Goal: Task Accomplishment & Management: Use online tool/utility

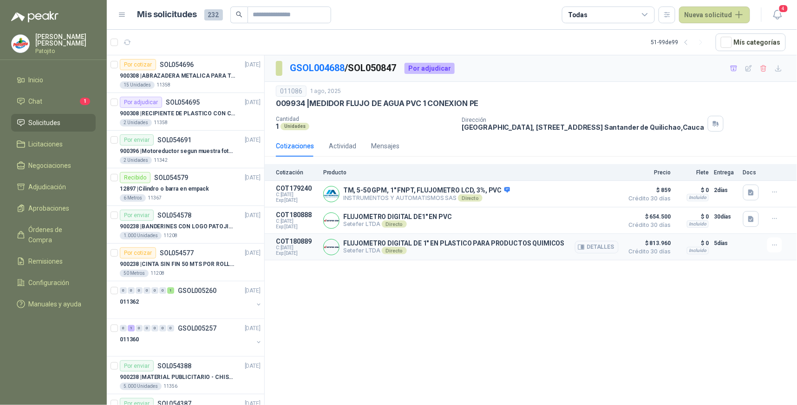
scroll to position [909, 0]
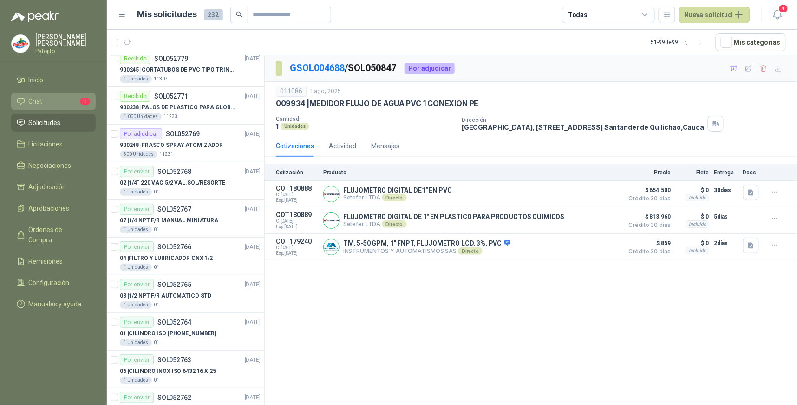
click at [53, 101] on li "Chat 1" at bounding box center [53, 101] width 73 height 10
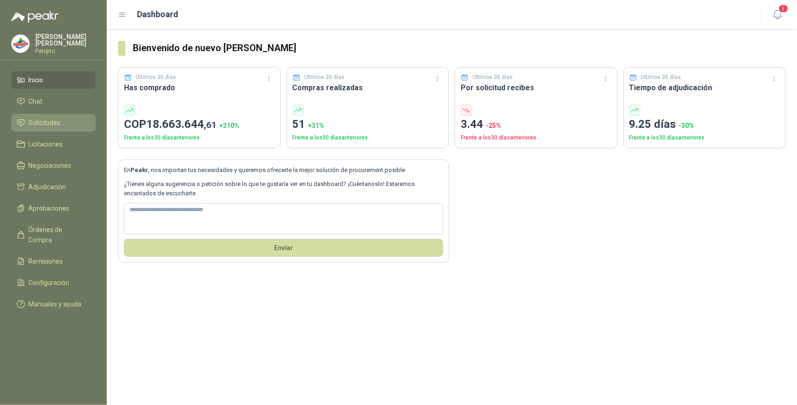
click at [58, 118] on span "Solicitudes" at bounding box center [45, 123] width 32 height 10
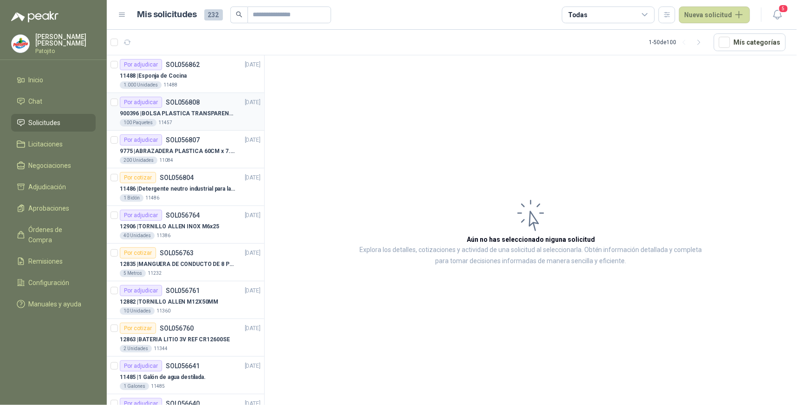
click at [187, 112] on p "900396 | BOLSA PLASTICA TRANSPARENTE DE 40*60 CMS" at bounding box center [178, 113] width 116 height 9
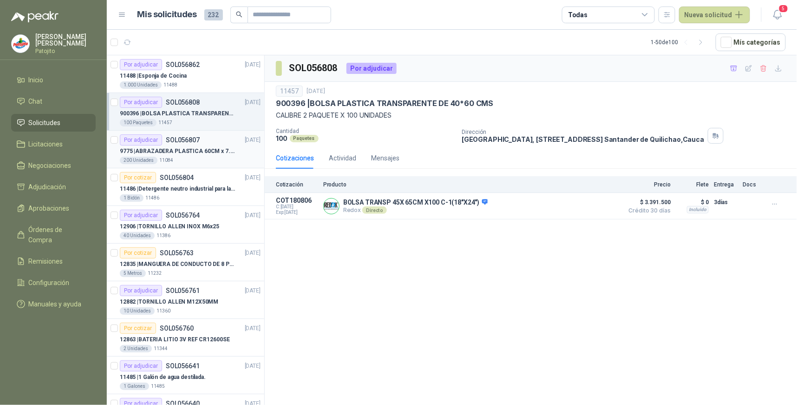
click at [222, 157] on div "200 Unidades 11084" at bounding box center [190, 160] width 141 height 7
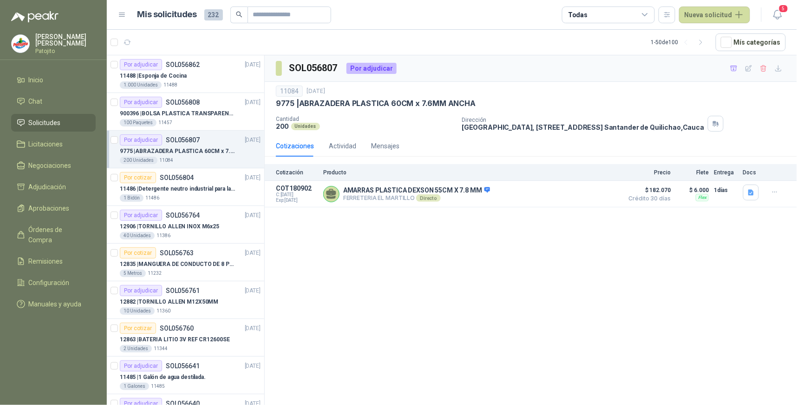
click at [216, 157] on div "200 Unidades 11084" at bounding box center [190, 160] width 141 height 7
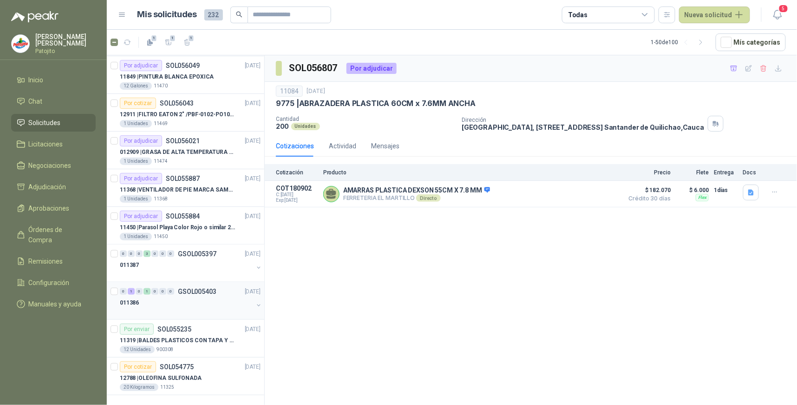
scroll to position [1543, 0]
click at [702, 42] on icon "button" at bounding box center [701, 43] width 8 height 8
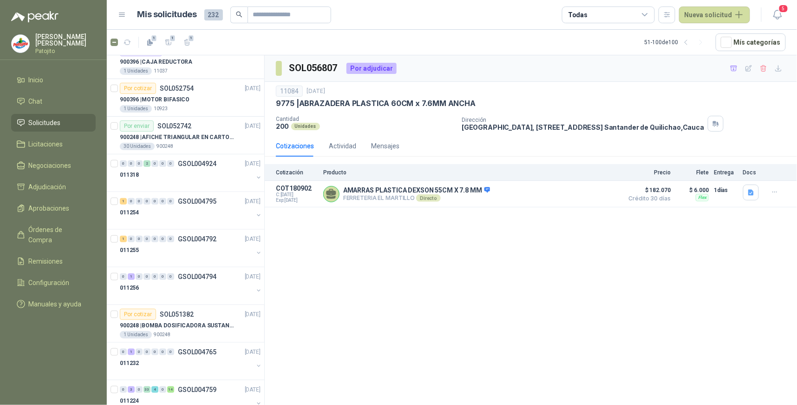
scroll to position [1388, 0]
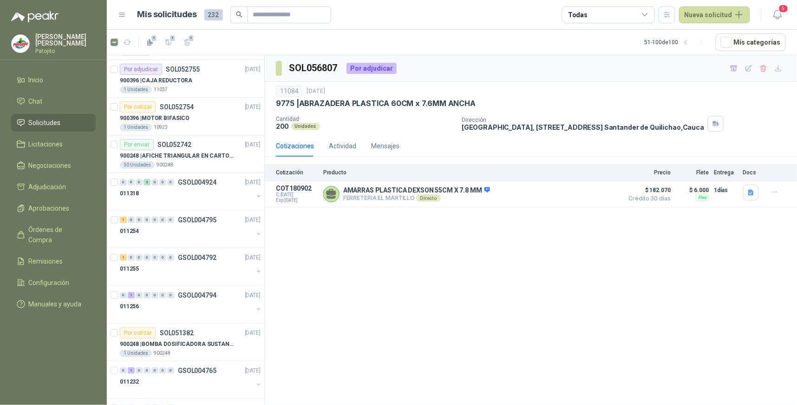
click at [647, 11] on icon at bounding box center [645, 15] width 8 height 8
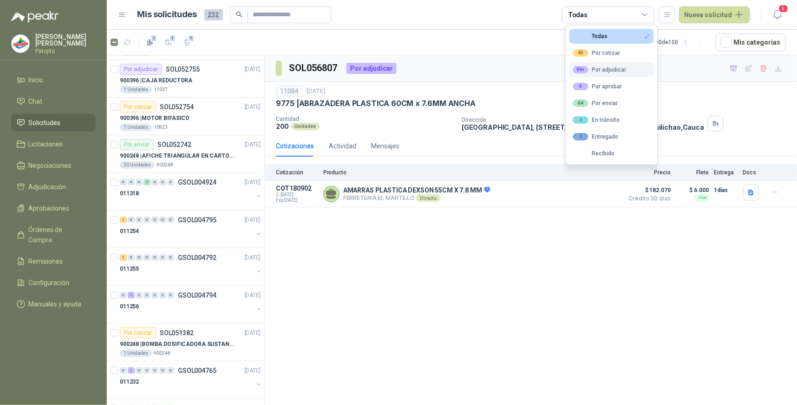
click at [629, 69] on button "99+ Por adjudicar" at bounding box center [612, 69] width 85 height 15
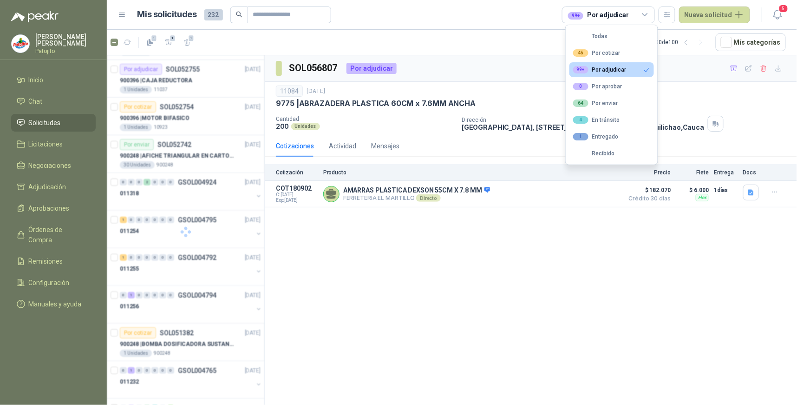
scroll to position [0, 0]
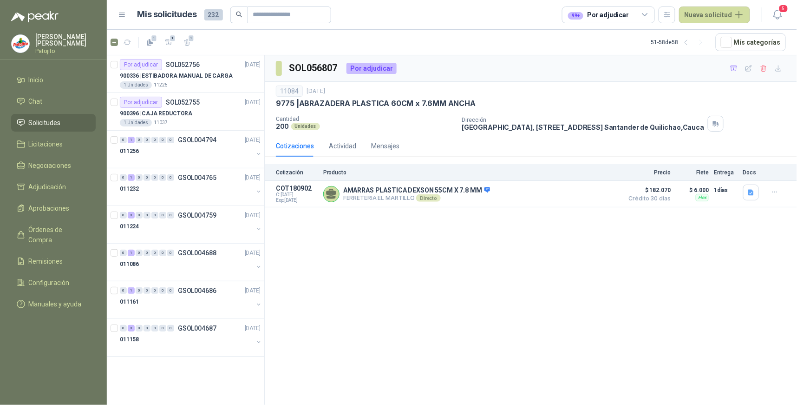
click at [643, 247] on div "SOL056807 Por adjudicar 11084 [DATE] 9775 | ABRAZADERA PLASTICA 60CM x 7.6MM AN…" at bounding box center [531, 231] width 532 height 353
click at [690, 39] on icon "button" at bounding box center [687, 43] width 8 height 8
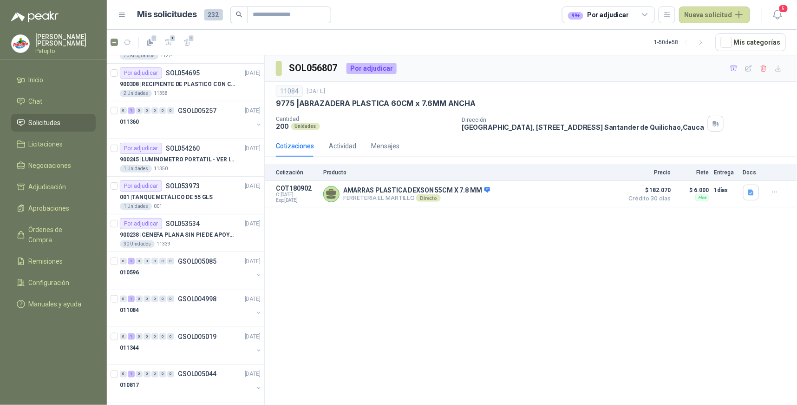
scroll to position [1543, 0]
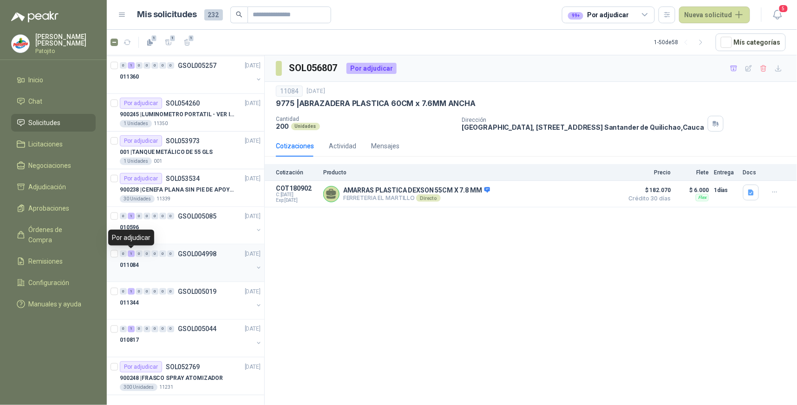
click at [130, 254] on div "1" at bounding box center [131, 253] width 7 height 7
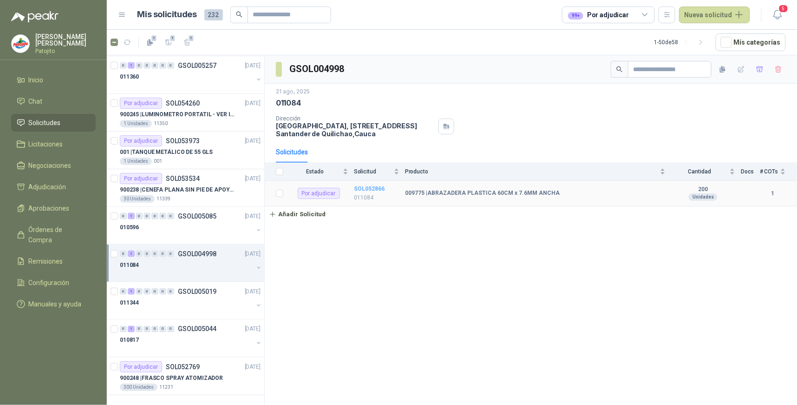
click at [366, 187] on b "SOL052866" at bounding box center [369, 188] width 31 height 7
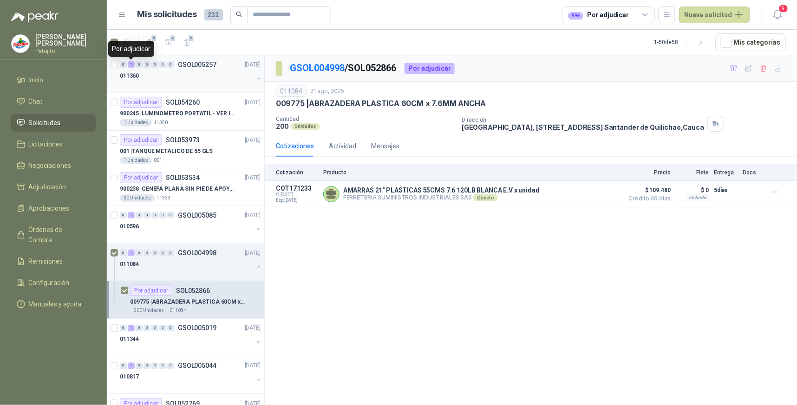
click at [129, 64] on div "1" at bounding box center [131, 64] width 7 height 7
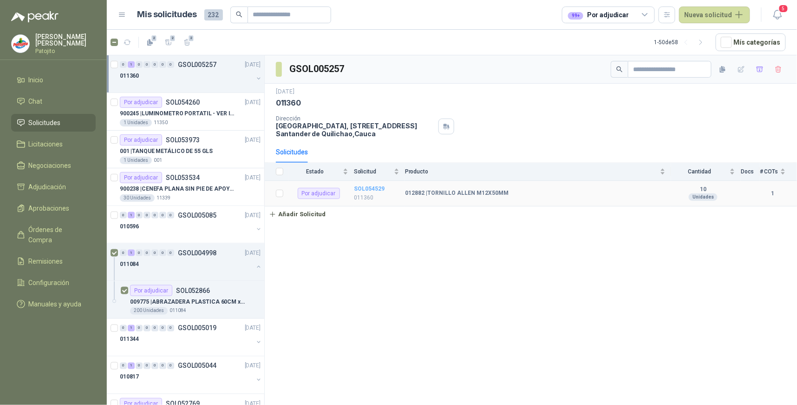
click at [368, 189] on b "SOL054529" at bounding box center [369, 188] width 31 height 7
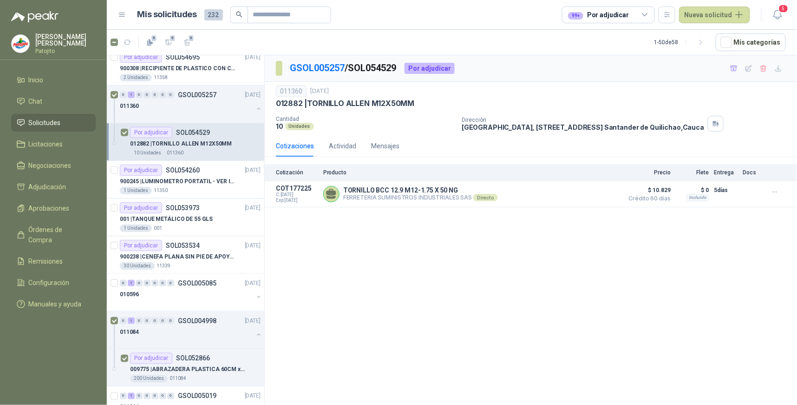
scroll to position [1464, 0]
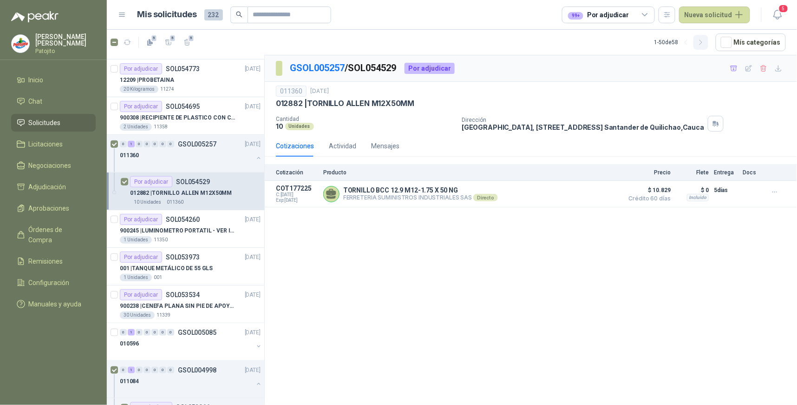
click at [705, 42] on icon "button" at bounding box center [701, 43] width 8 height 8
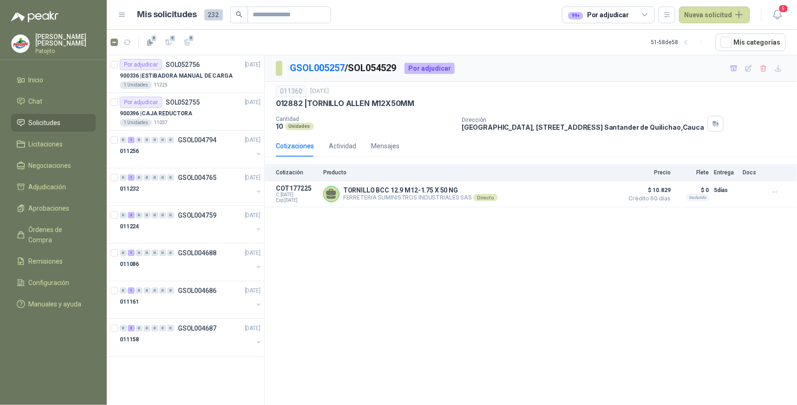
scroll to position [0, 0]
click at [688, 42] on icon "button" at bounding box center [687, 43] width 8 height 8
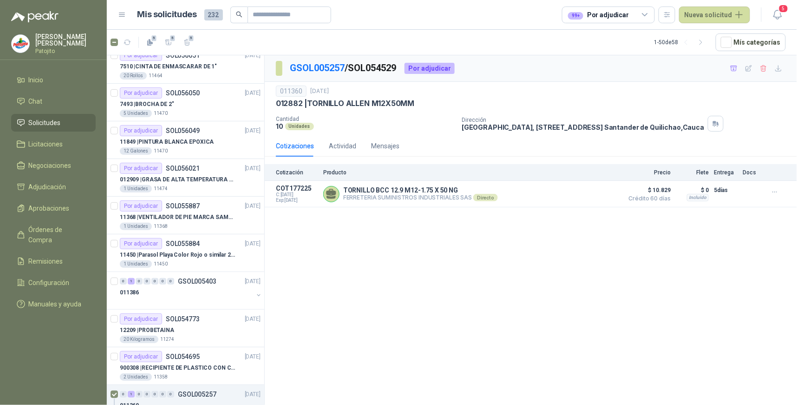
scroll to position [1239, 0]
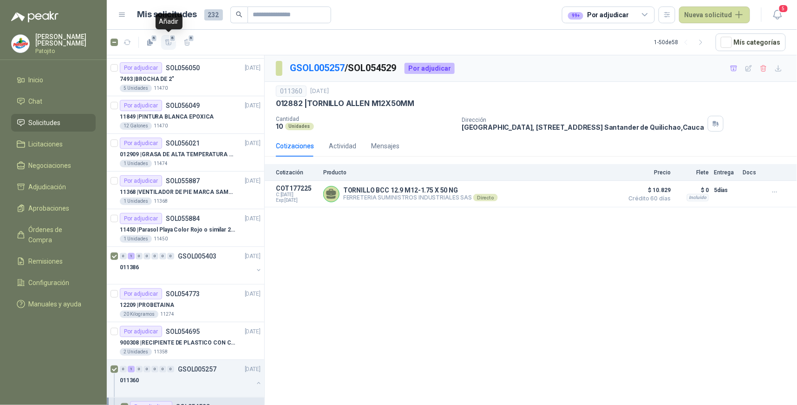
click at [166, 43] on icon "button" at bounding box center [168, 41] width 7 height 5
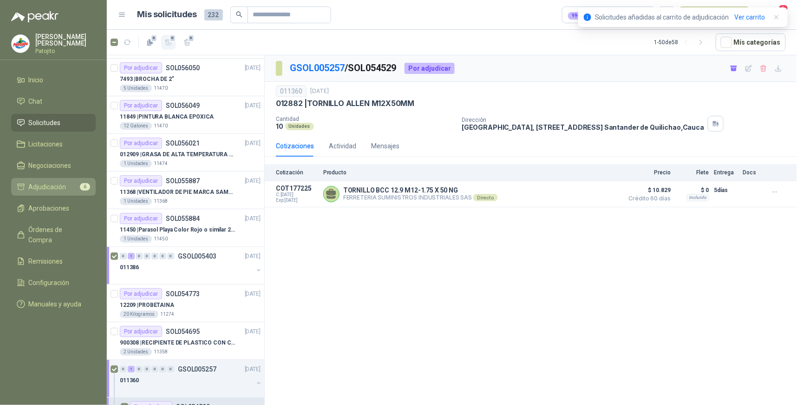
click at [53, 182] on span "Adjudicación" at bounding box center [48, 187] width 38 height 10
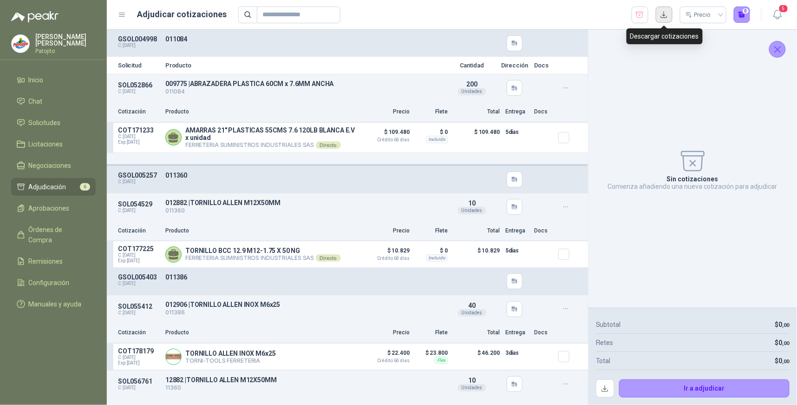
click at [665, 14] on button "button" at bounding box center [664, 15] width 17 height 17
